Goal: Transaction & Acquisition: Purchase product/service

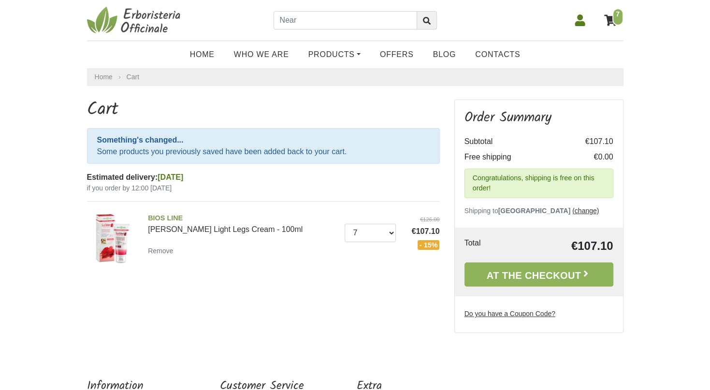
scroll to position [99, 0]
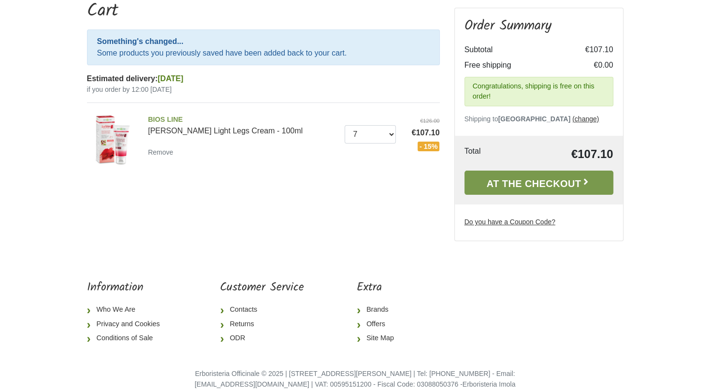
click at [499, 186] on font "At the Checkout" at bounding box center [534, 183] width 95 height 11
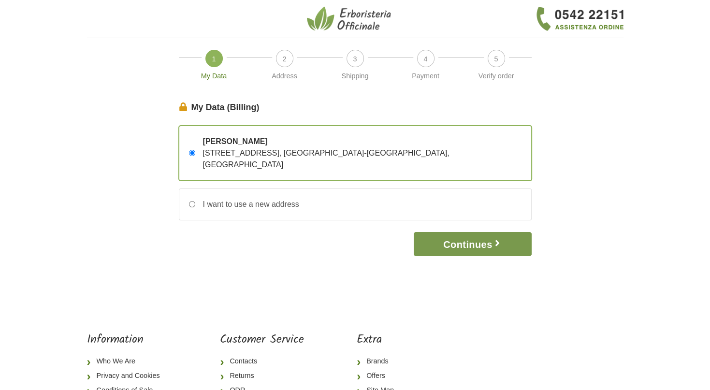
click at [457, 239] on font "Continues" at bounding box center [467, 244] width 49 height 11
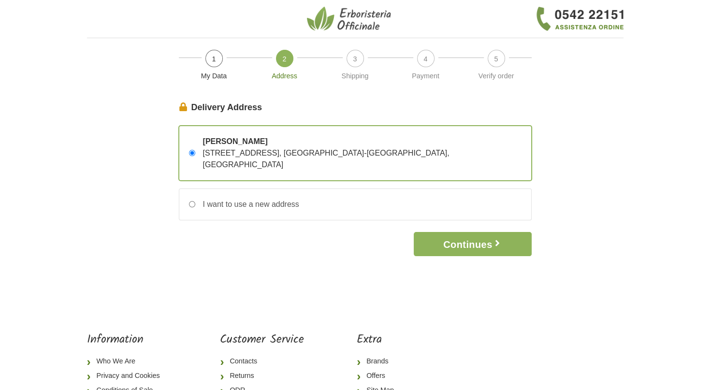
click at [457, 239] on font "Continues" at bounding box center [467, 244] width 49 height 11
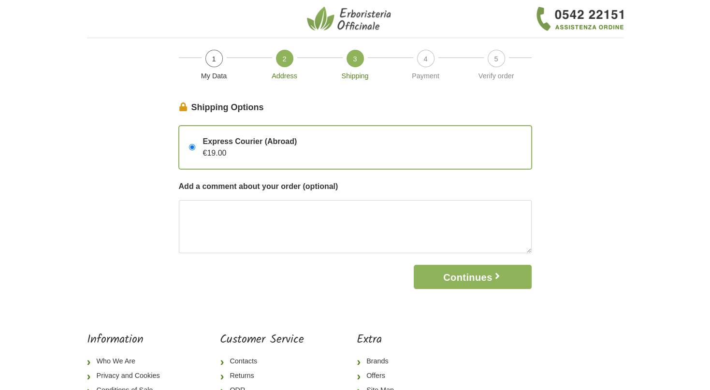
click at [281, 57] on span "2" at bounding box center [284, 58] width 17 height 17
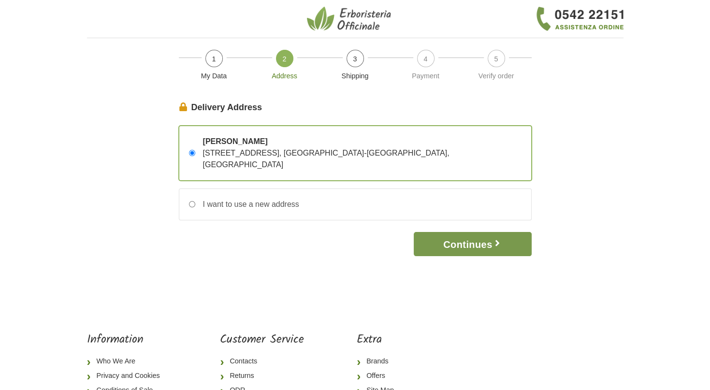
click at [454, 239] on font "Continues" at bounding box center [467, 244] width 49 height 11
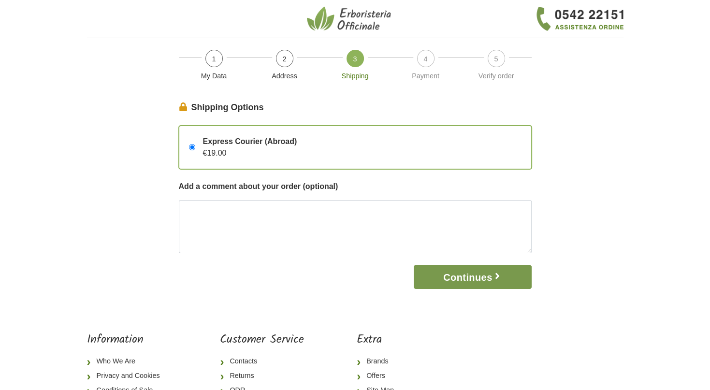
click at [430, 275] on button "Continues" at bounding box center [472, 277] width 117 height 25
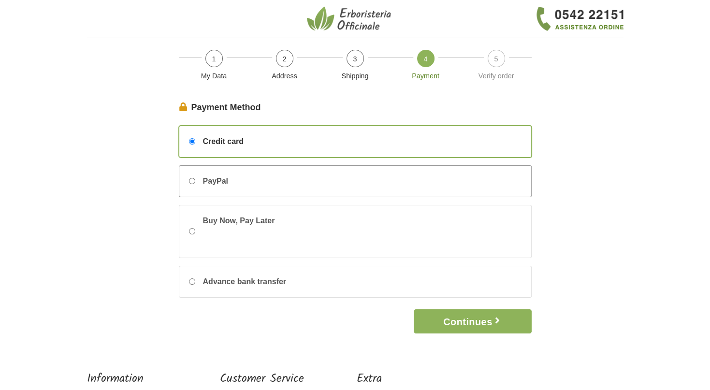
click at [216, 181] on font "PayPal" at bounding box center [215, 181] width 25 height 8
click at [195, 181] on input "PayPal" at bounding box center [192, 181] width 6 height 6
radio input "true"
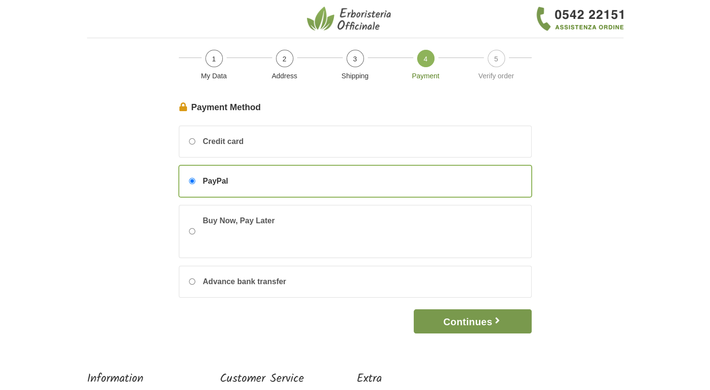
click at [492, 325] on button "Continues" at bounding box center [472, 321] width 117 height 25
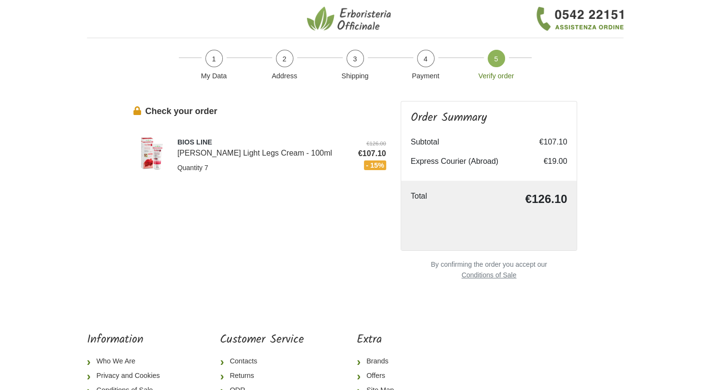
click at [99, 194] on div "I Miei Dati (Fatturazione) Continua Vlasta Jankovič Plavje 88 – 6281 Škofije, O…" at bounding box center [355, 197] width 551 height 193
click at [642, 102] on body "1 My Data 2 Address 3 Shipping 4 Payment 5 Verify order I Miei Dati (Fatturazio…" at bounding box center [355, 228] width 710 height 457
